Goal: Information Seeking & Learning: Learn about a topic

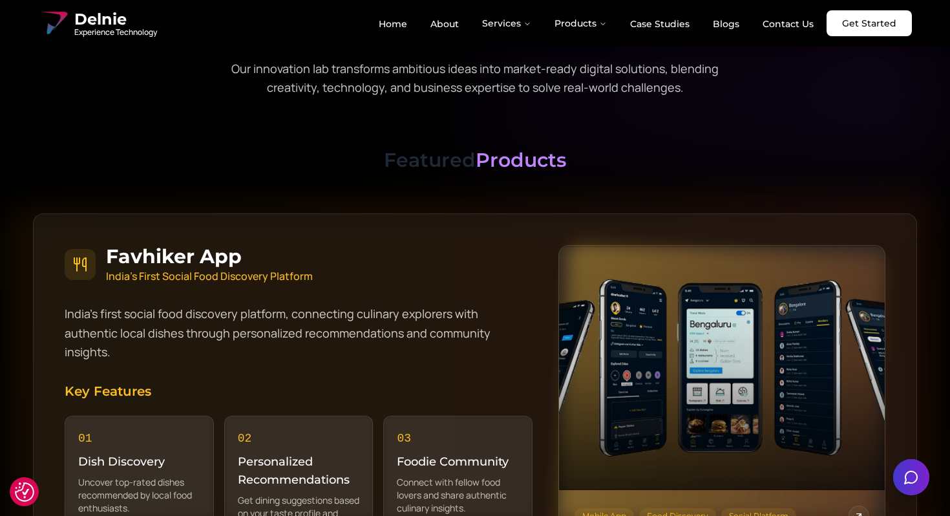
scroll to position [1175, 0]
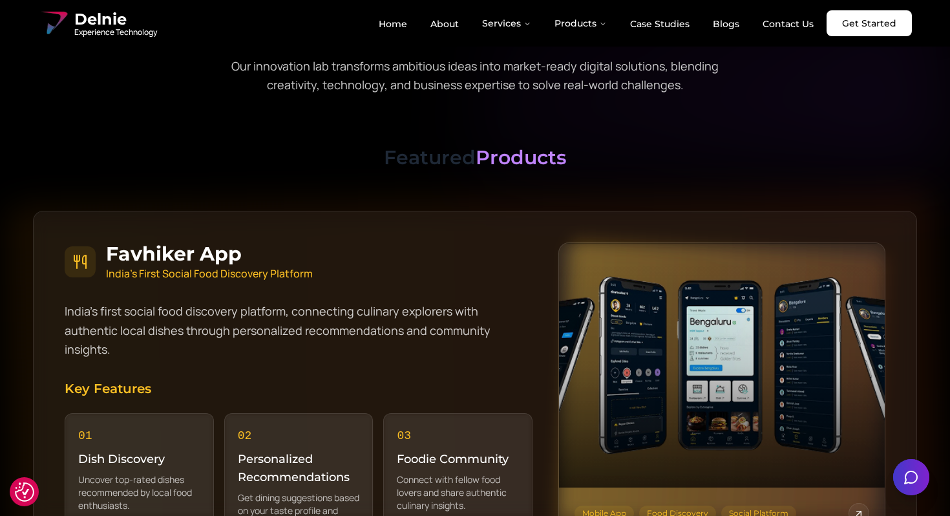
click at [434, 163] on h3 "Featured Products" at bounding box center [475, 157] width 884 height 23
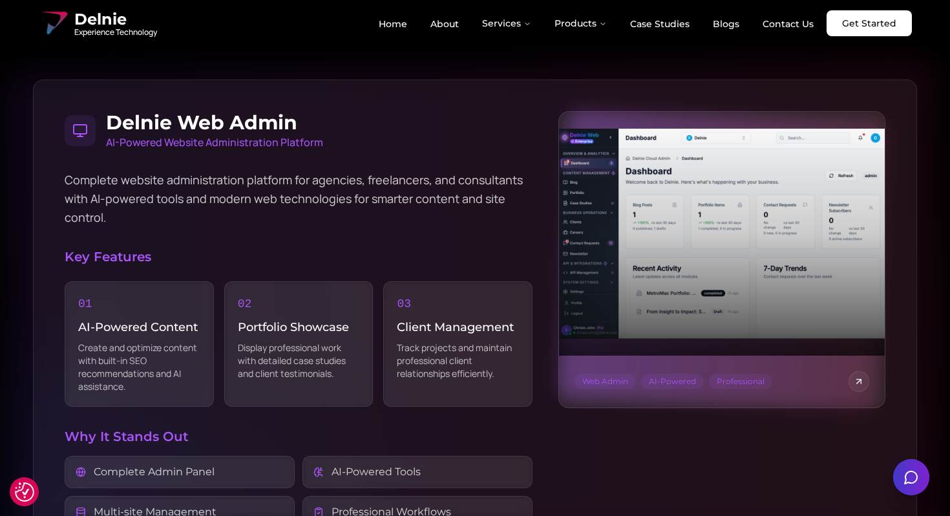
scroll to position [2459, 0]
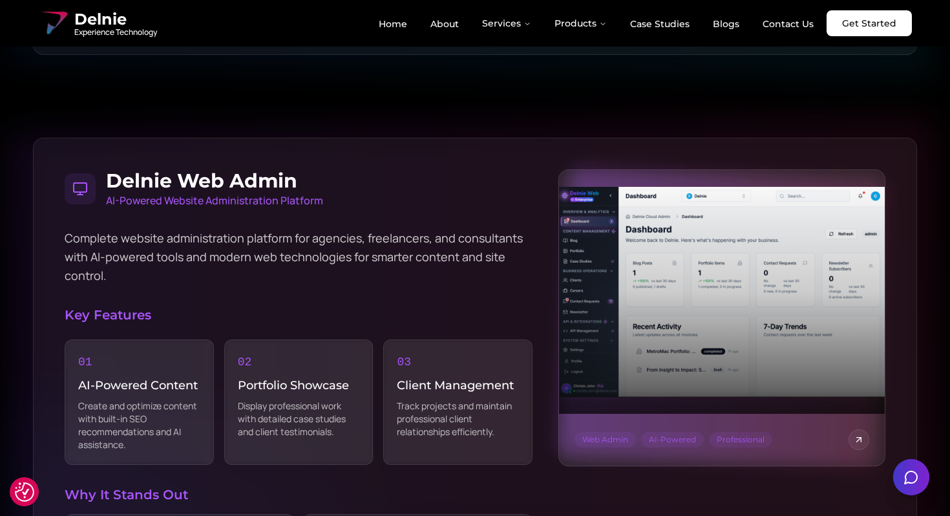
click at [282, 169] on h4 "Delnie Web Admin" at bounding box center [214, 180] width 217 height 23
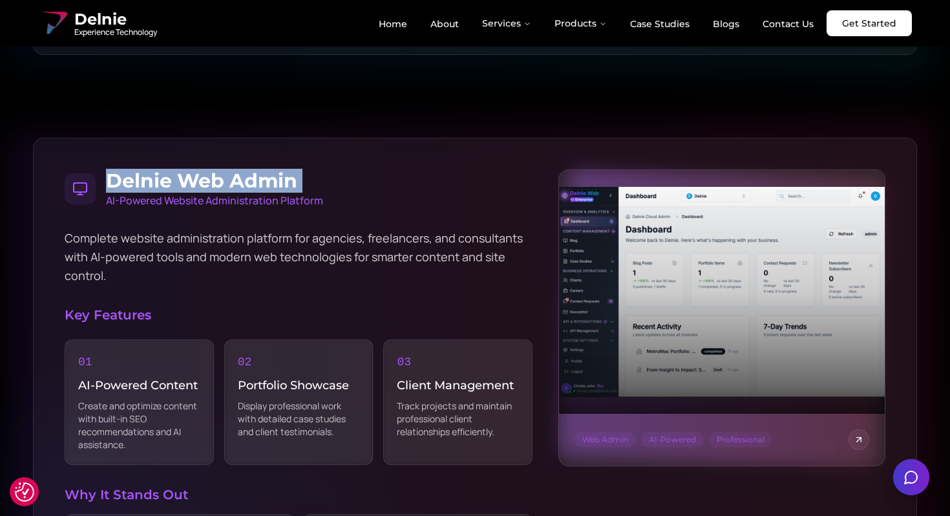
click at [282, 169] on h4 "Delnie Web Admin" at bounding box center [214, 180] width 217 height 23
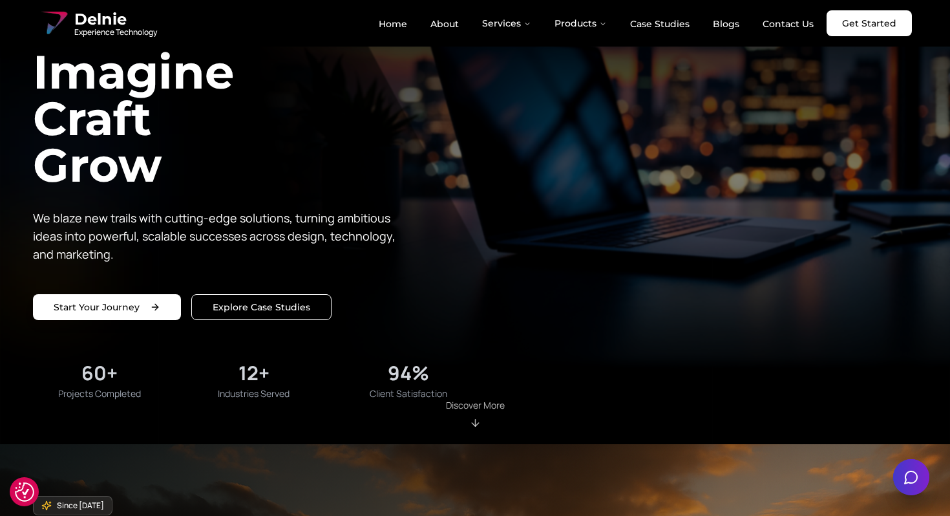
scroll to position [0, 0]
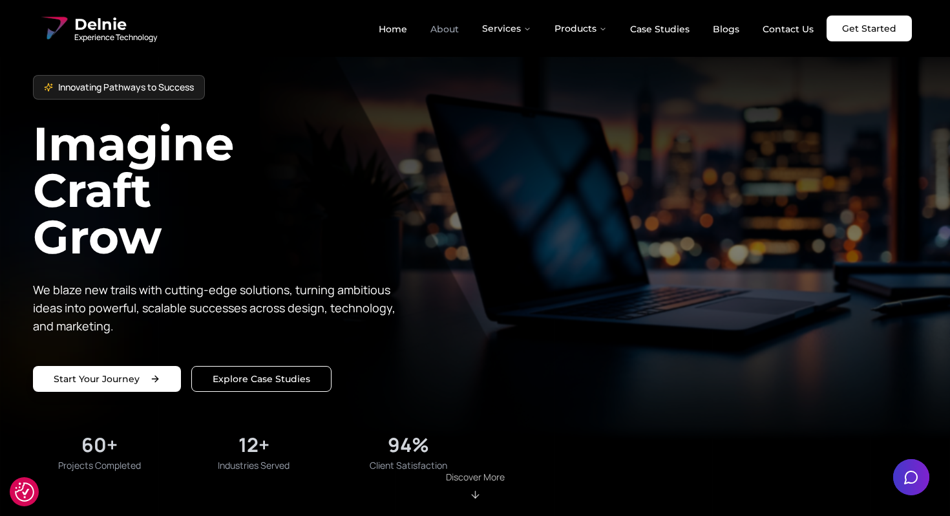
click at [454, 36] on link "About" at bounding box center [444, 29] width 49 height 22
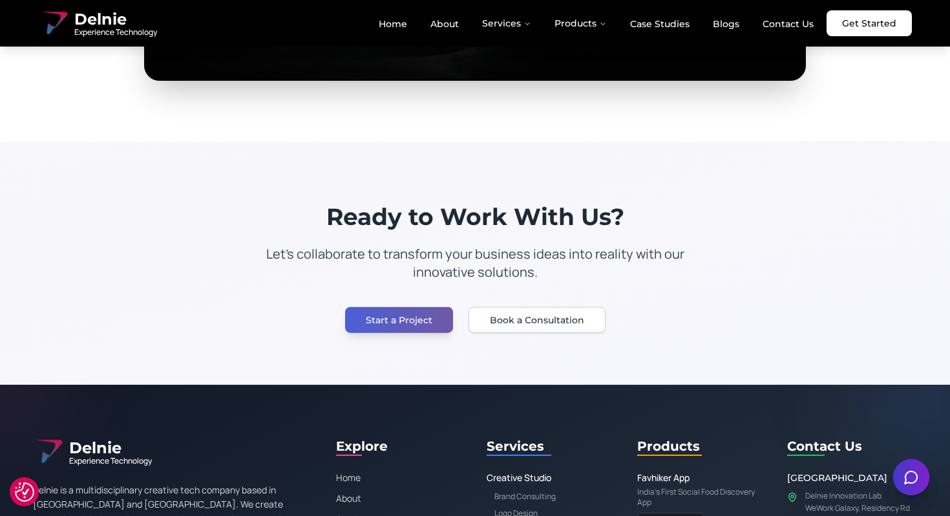
scroll to position [2559, 0]
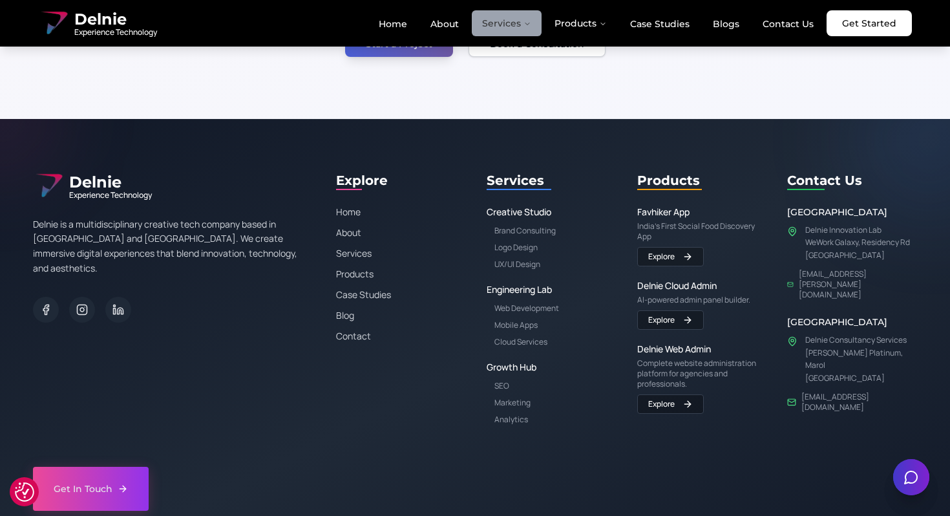
click at [510, 20] on button "Services" at bounding box center [507, 23] width 70 height 26
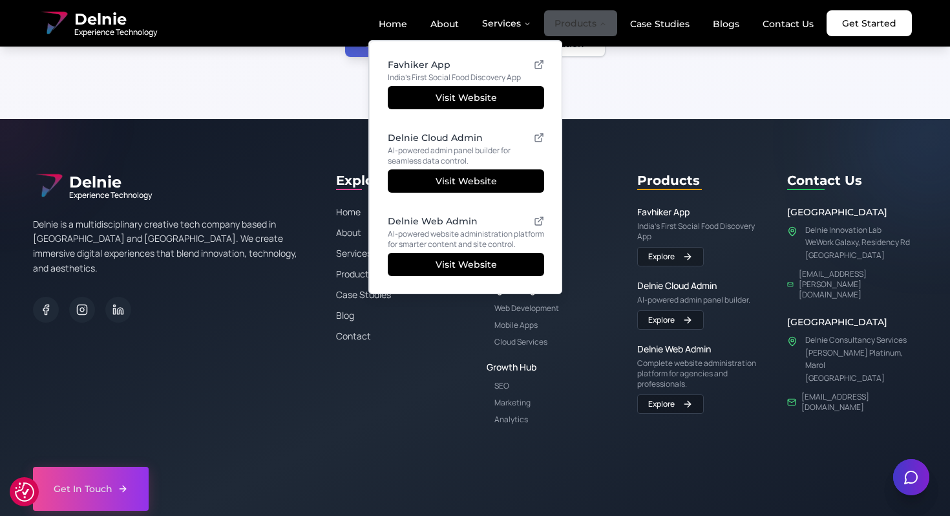
click at [616, 34] on button "Products" at bounding box center [580, 23] width 73 height 26
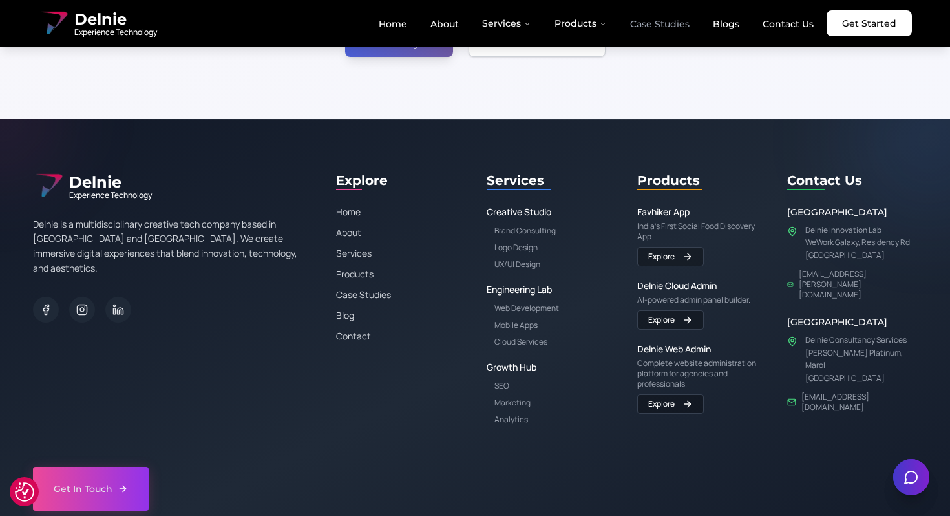
click at [666, 30] on link "Case Studies" at bounding box center [660, 24] width 80 height 22
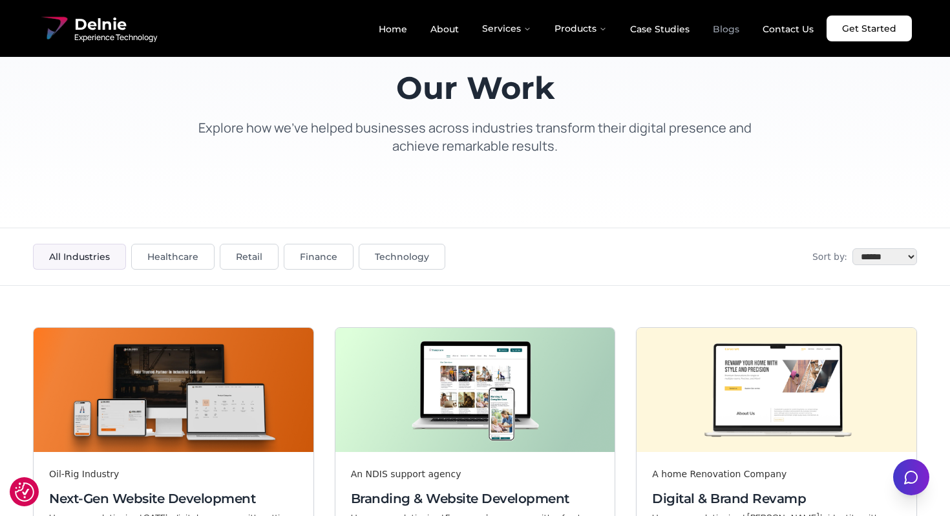
click at [738, 30] on link "Blogs" at bounding box center [725, 29] width 47 height 22
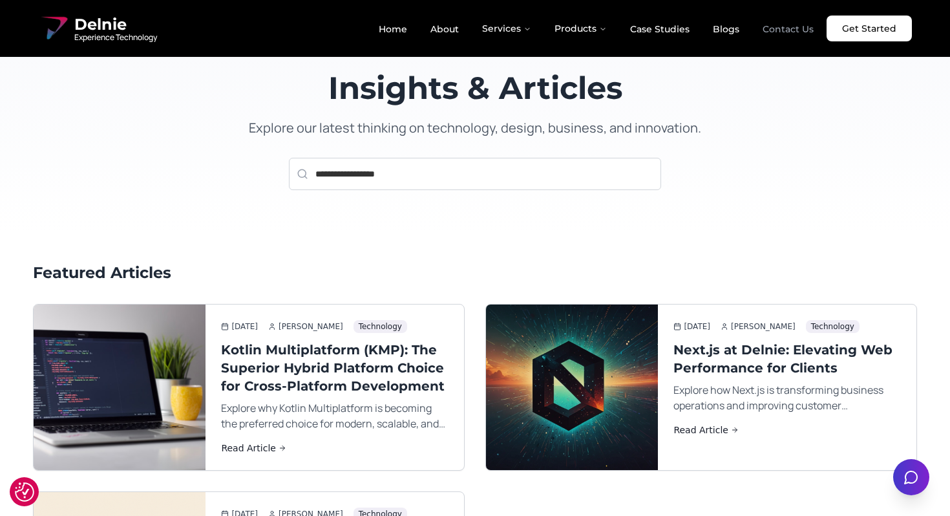
click at [781, 33] on link "Contact Us" at bounding box center [788, 29] width 72 height 22
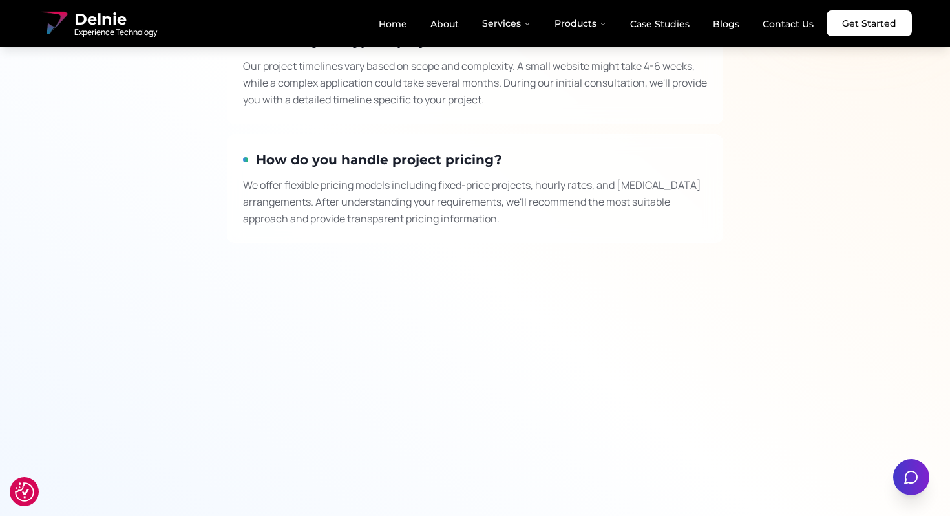
scroll to position [1828, 0]
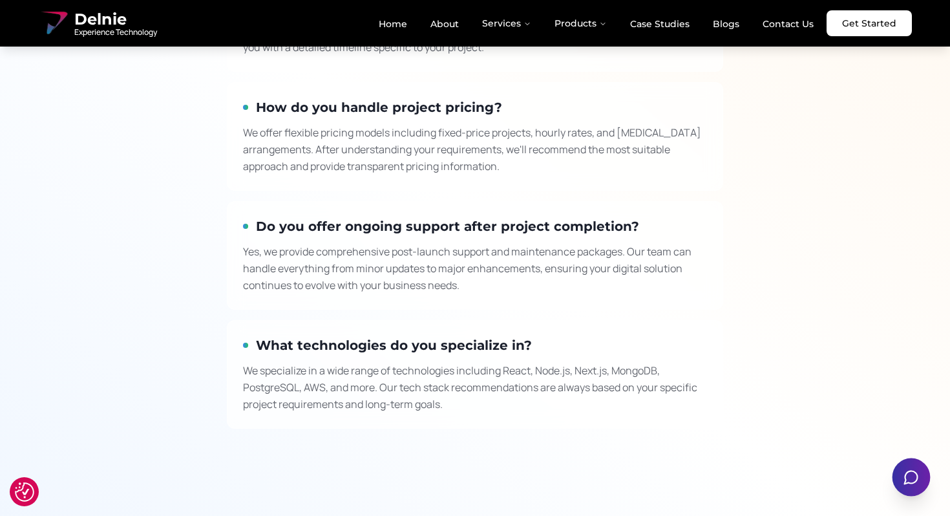
click at [918, 477] on icon "Open chat" at bounding box center [911, 477] width 13 height 13
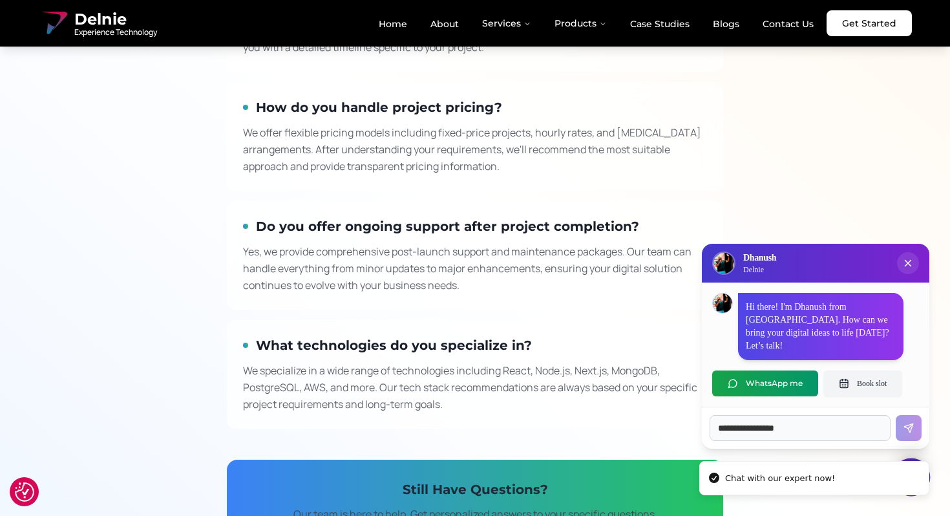
scroll to position [0, 0]
click at [609, 278] on p "Yes, we provide comprehensive post-launch support and maintenance packages. Our…" at bounding box center [475, 268] width 464 height 50
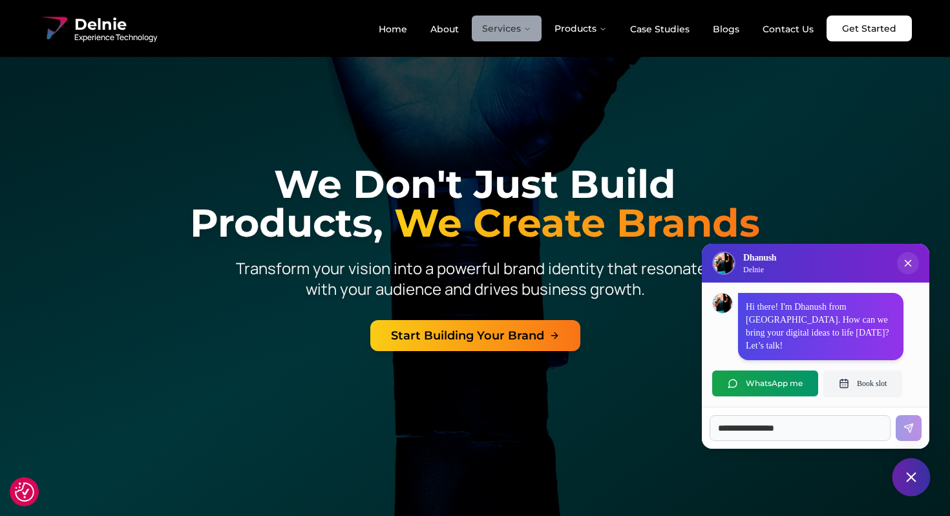
click at [505, 29] on button "Services" at bounding box center [507, 29] width 70 height 26
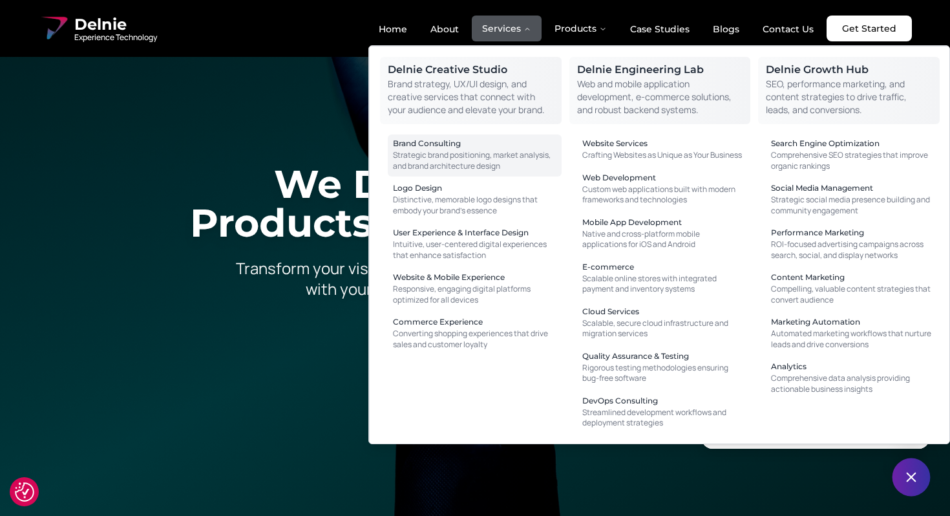
click at [459, 140] on div "Brand Consulting" at bounding box center [474, 144] width 163 height 8
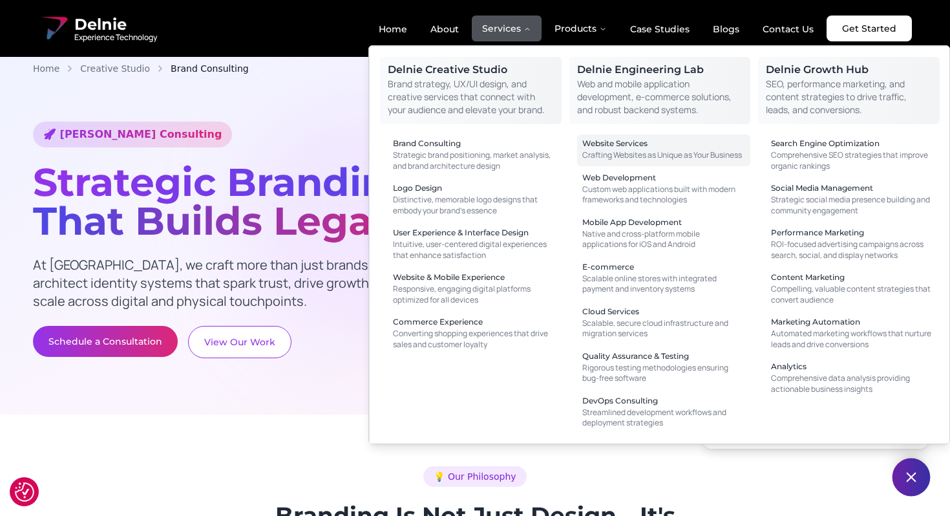
click at [622, 147] on div "Website Services" at bounding box center [663, 144] width 163 height 8
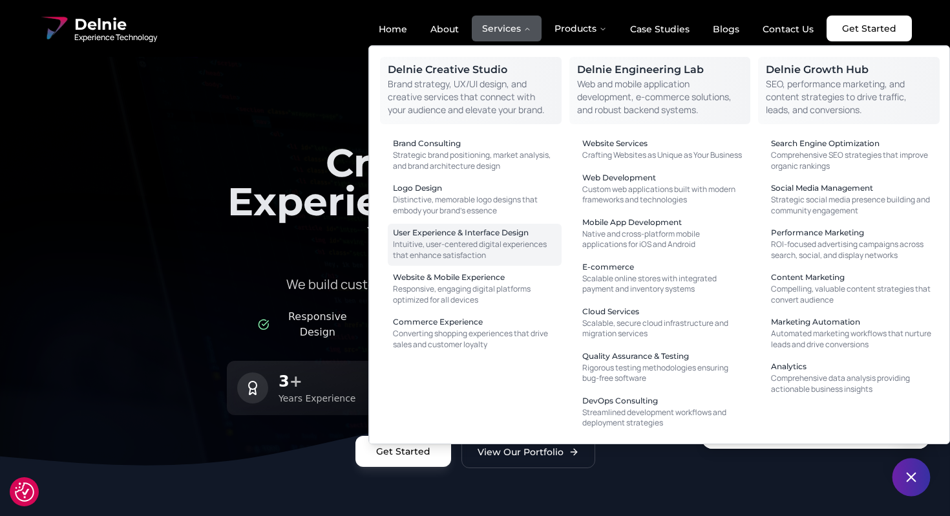
click at [512, 224] on link "User Experience & Interface Design Intuitive, user-centered digital experiences…" at bounding box center [475, 245] width 174 height 42
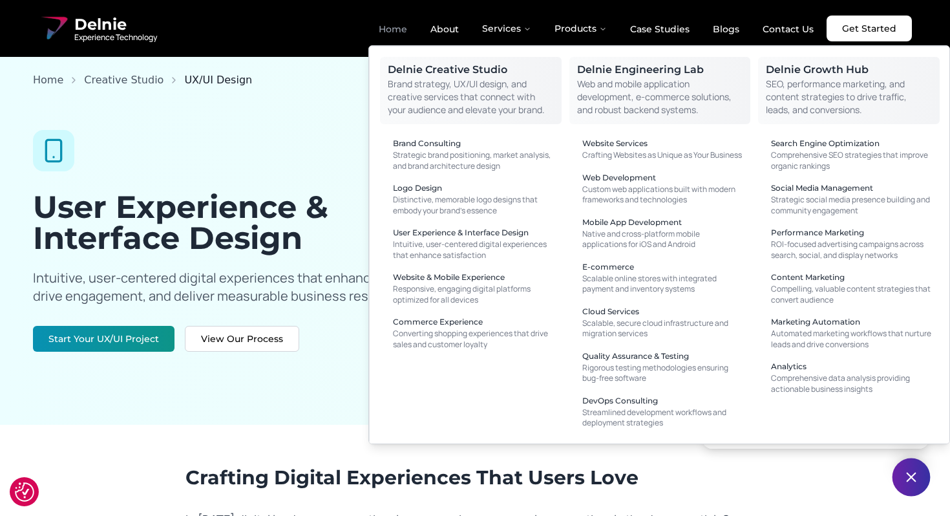
click at [403, 25] on link "Home" at bounding box center [392, 29] width 49 height 22
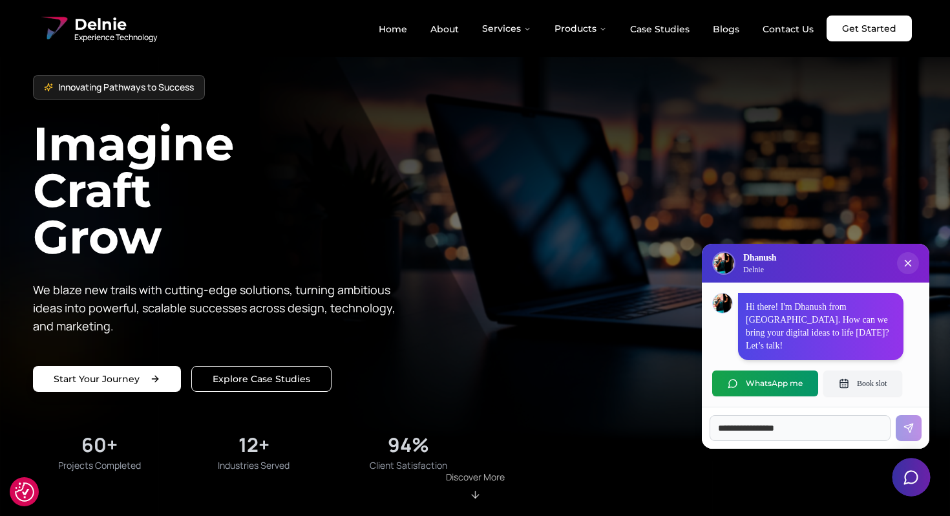
click at [907, 474] on icon "Open chat" at bounding box center [911, 476] width 16 height 16
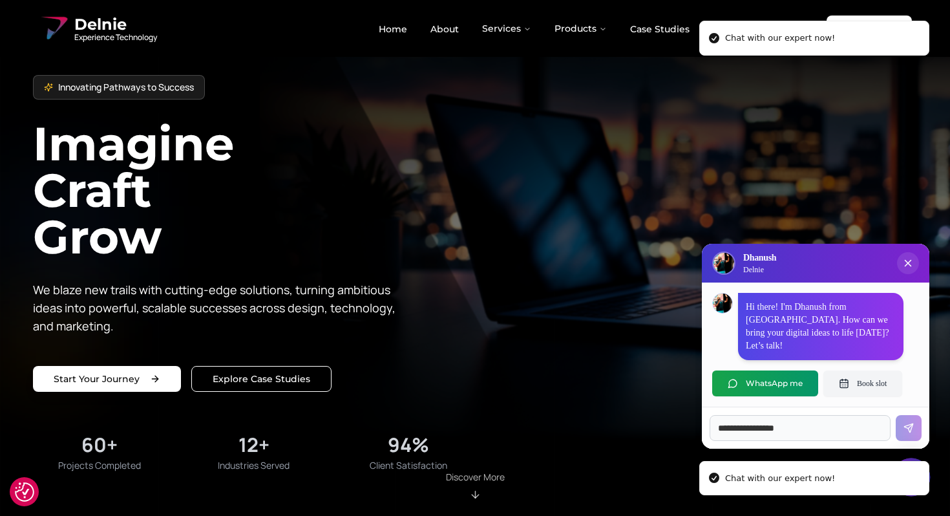
click at [907, 474] on li "Chat with our expert now!" at bounding box center [814, 478] width 230 height 35
click at [651, 146] on div "Innovating Pathways to Success Imagine Craft Grow We blaze new trails with cutt…" at bounding box center [475, 257] width 884 height 433
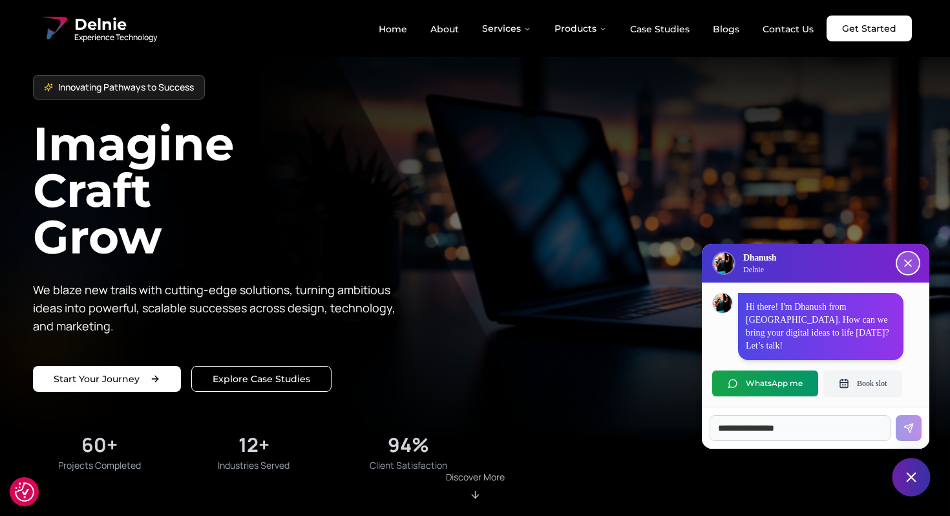
click at [912, 269] on icon "Close chat popup" at bounding box center [907, 263] width 13 height 13
click at [912, 269] on icon "Close chat popup" at bounding box center [908, 263] width 12 height 12
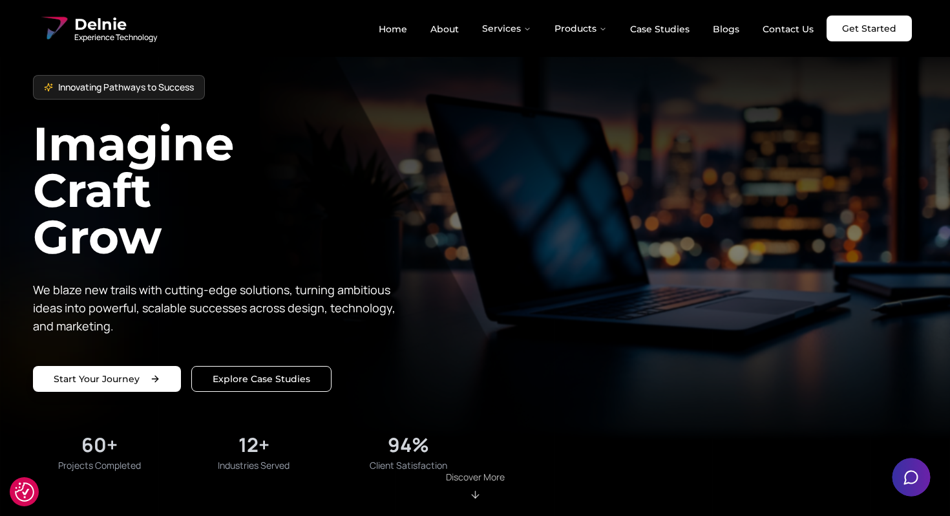
click at [912, 271] on div "Innovating Pathways to Success Imagine Craft Grow We blaze new trails with cutt…" at bounding box center [475, 257] width 884 height 433
